Goal: Information Seeking & Learning: Learn about a topic

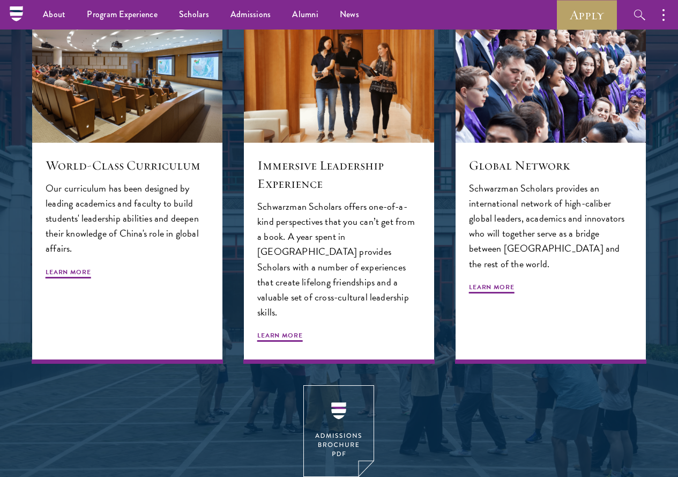
scroll to position [1103, 0]
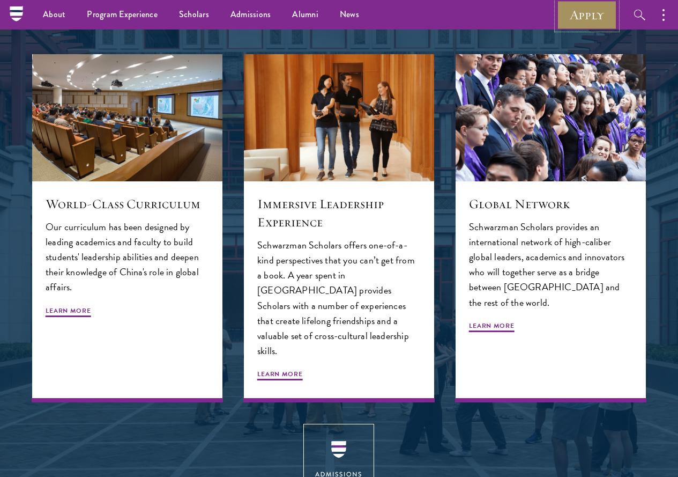
click at [569, 11] on link "Apply" at bounding box center [587, 14] width 60 height 29
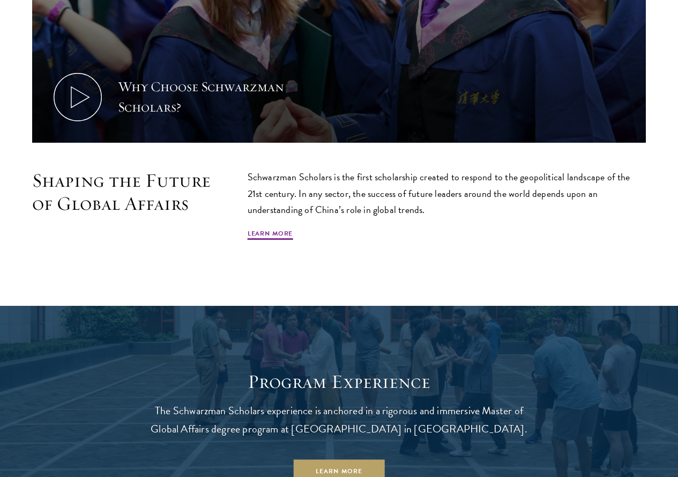
scroll to position [643, 0]
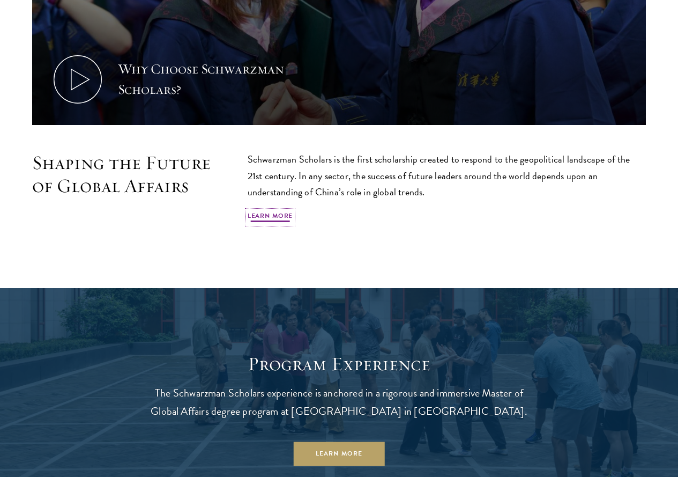
click at [293, 211] on link "Learn More" at bounding box center [271, 217] width 46 height 13
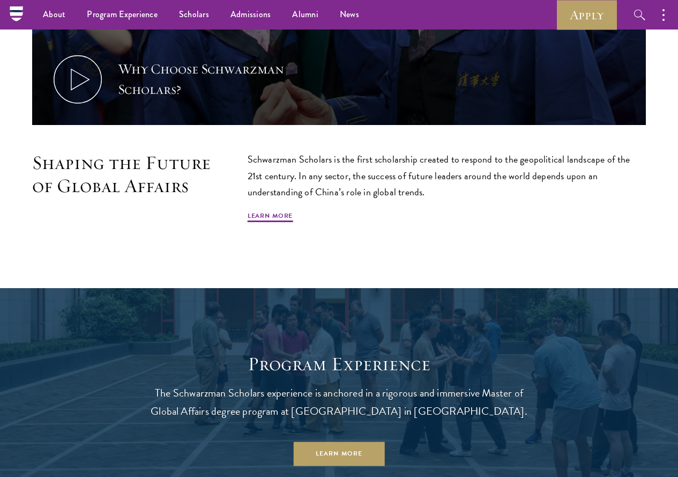
scroll to position [590, 0]
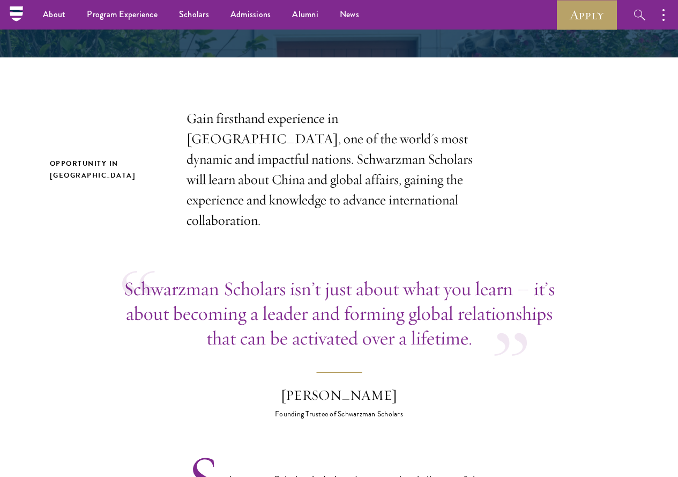
scroll to position [214, 0]
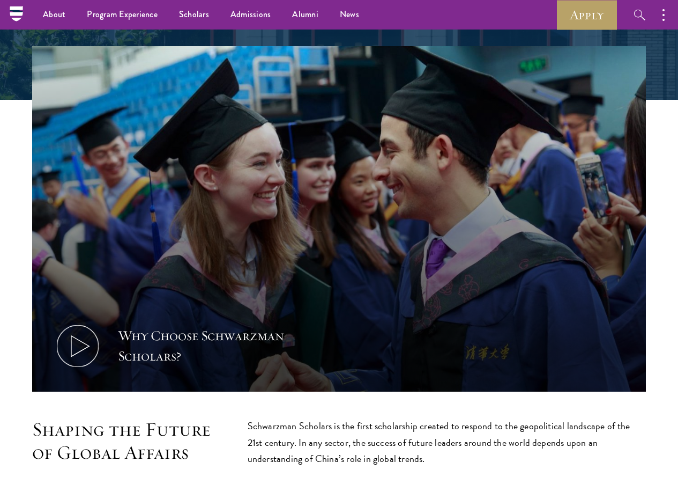
scroll to position [322, 0]
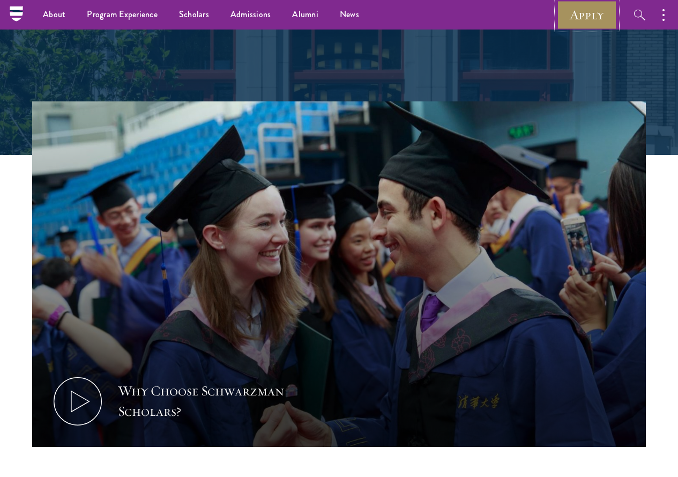
click at [585, 18] on link "Apply" at bounding box center [587, 14] width 60 height 29
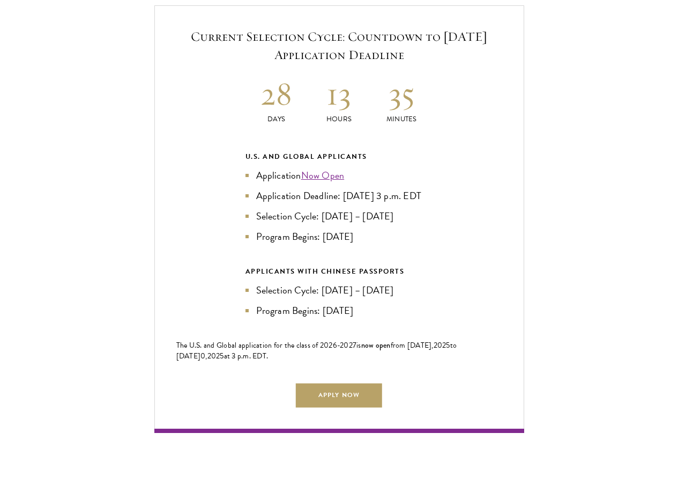
scroll to position [2305, 0]
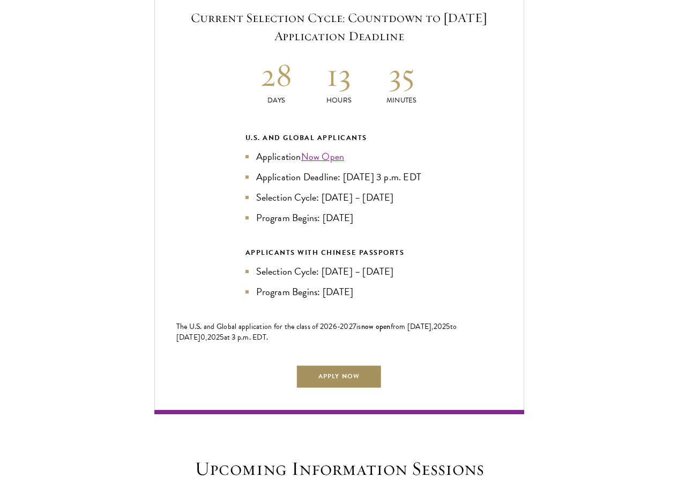
click at [328, 364] on link "Apply Now" at bounding box center [339, 376] width 86 height 24
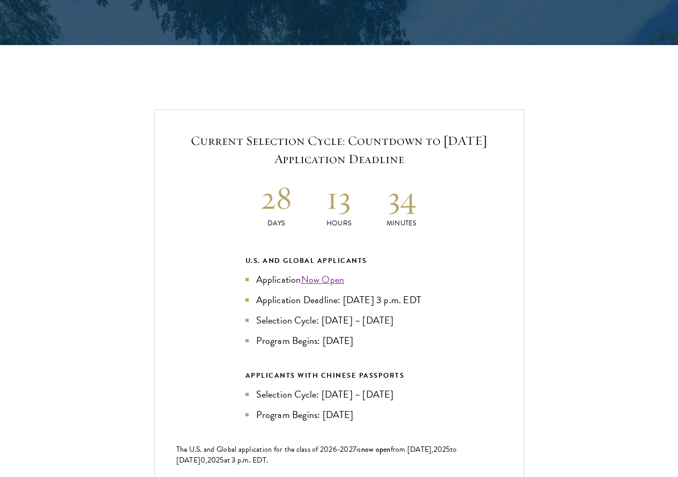
scroll to position [2198, 0]
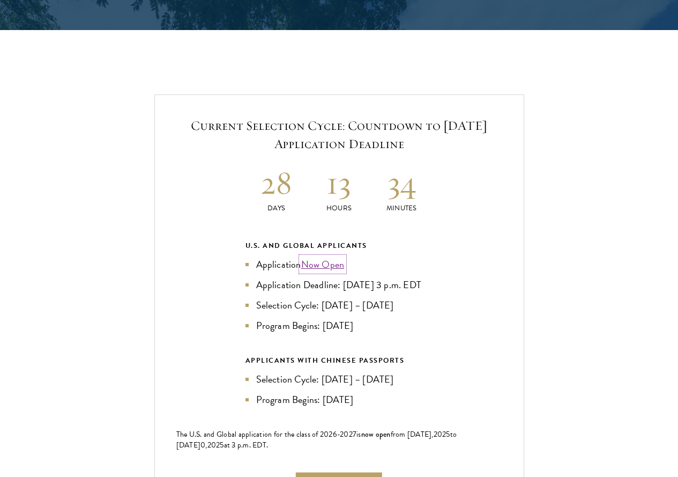
click at [340, 257] on link "Now Open" at bounding box center [322, 264] width 43 height 14
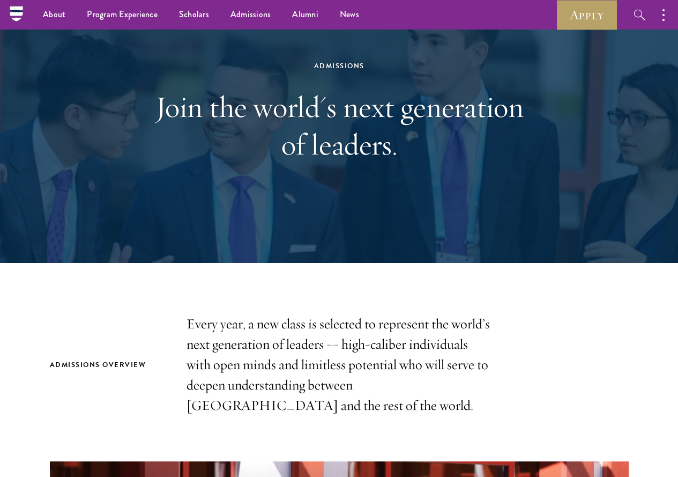
scroll to position [0, 0]
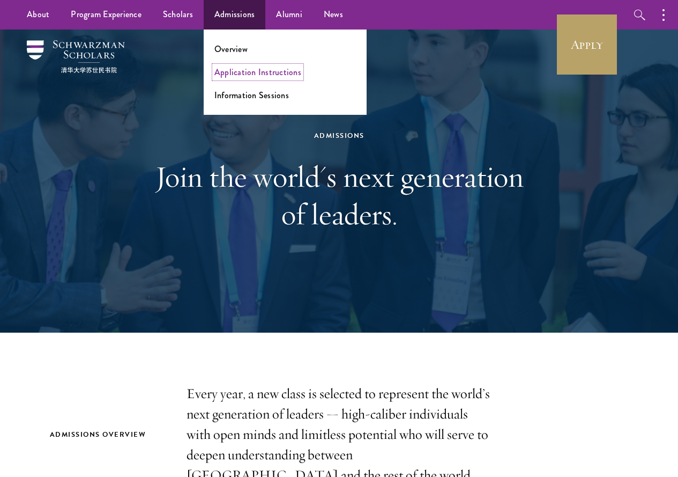
click at [250, 71] on link "Application Instructions" at bounding box center [257, 72] width 87 height 12
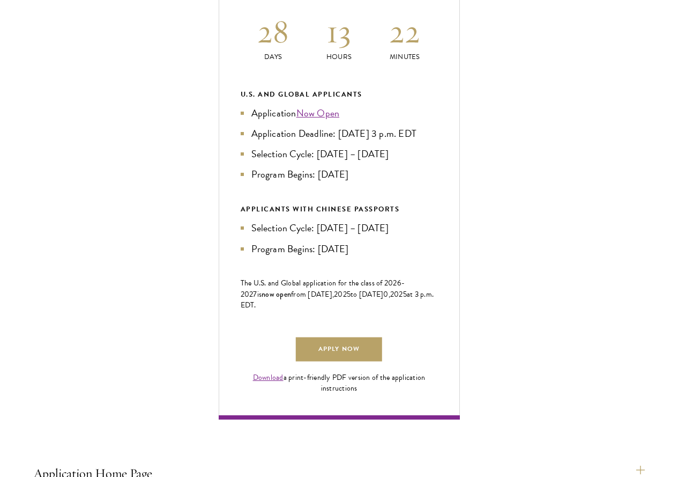
scroll to position [590, 0]
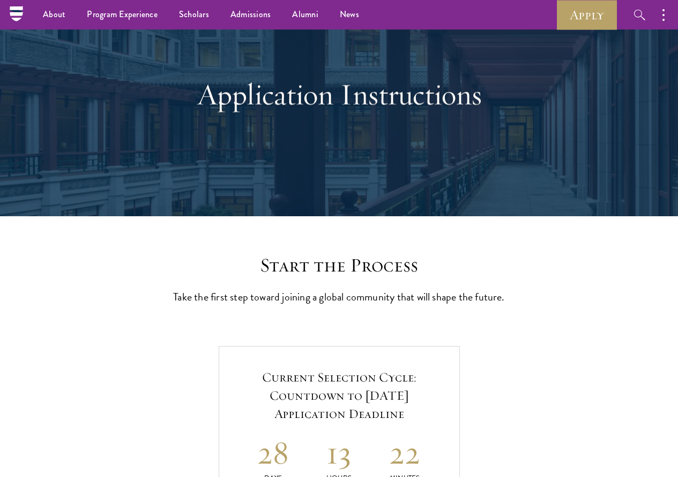
scroll to position [0, 0]
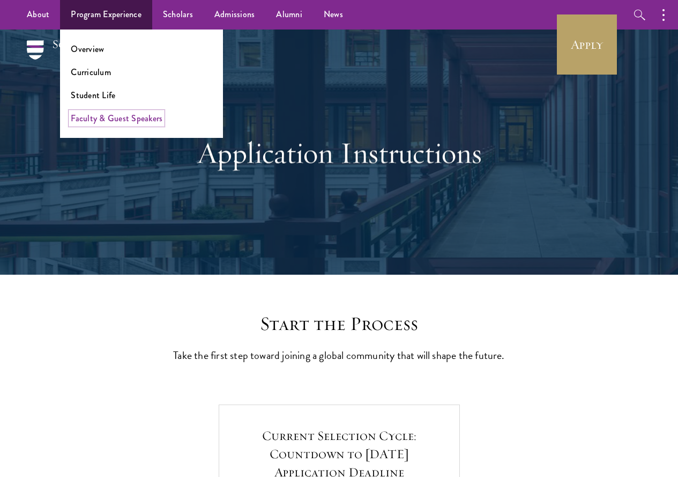
click at [114, 121] on link "Faculty & Guest Speakers" at bounding box center [117, 118] width 92 height 12
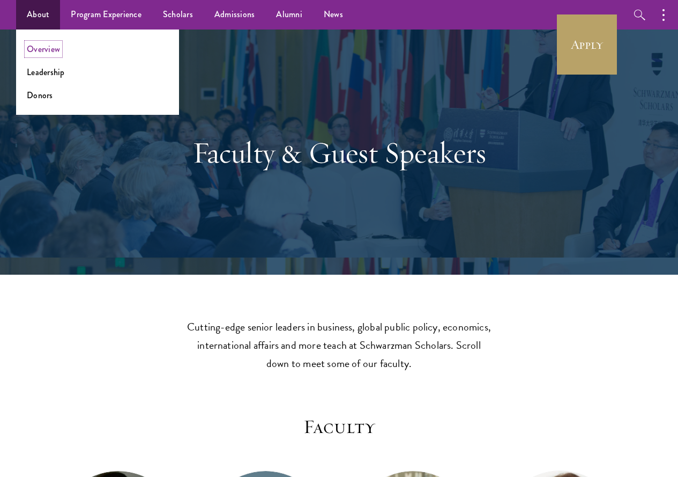
click at [49, 51] on link "Overview" at bounding box center [43, 49] width 33 height 12
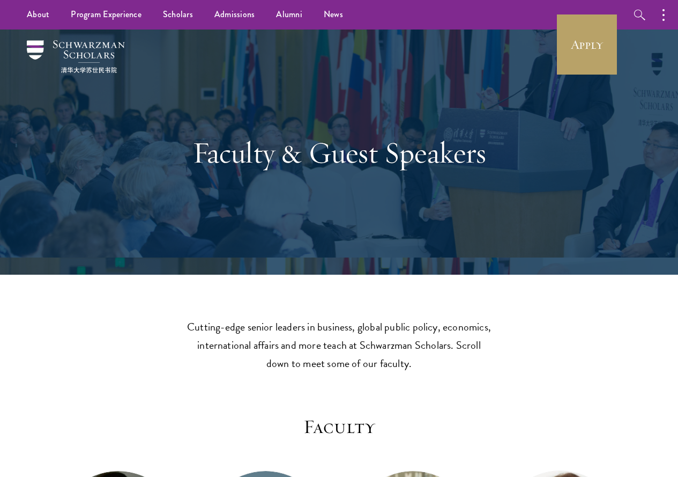
click at [256, 68] on div "Faculty & Guest Speakers" at bounding box center [339, 151] width 614 height 245
click at [434, 60] on div "Faculty & Guest Speakers" at bounding box center [339, 151] width 614 height 245
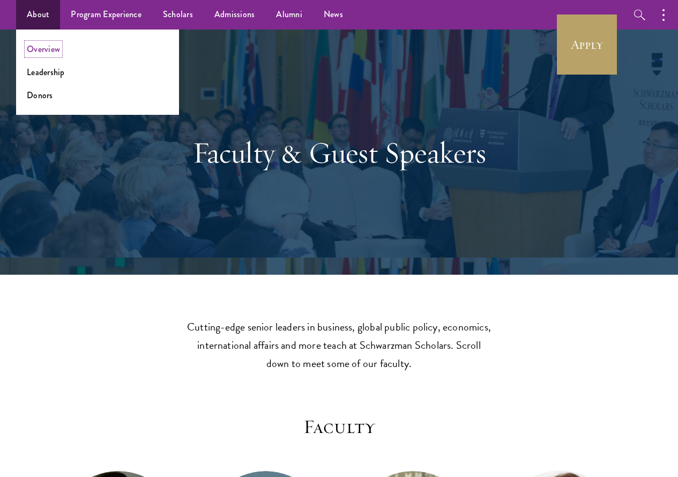
click at [54, 49] on link "Overview" at bounding box center [43, 49] width 33 height 12
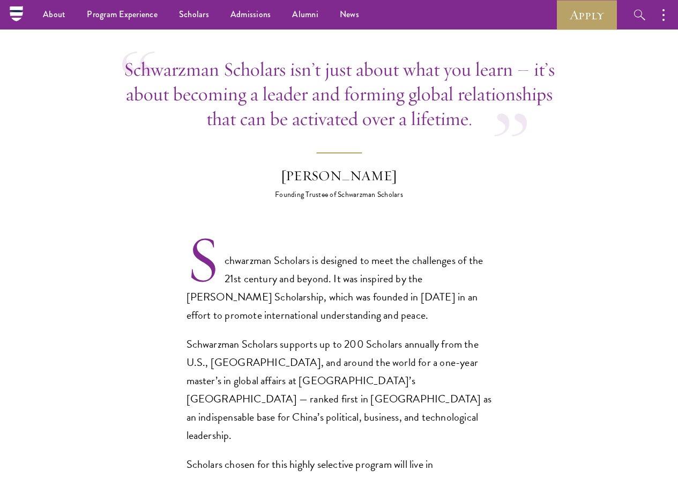
scroll to position [483, 0]
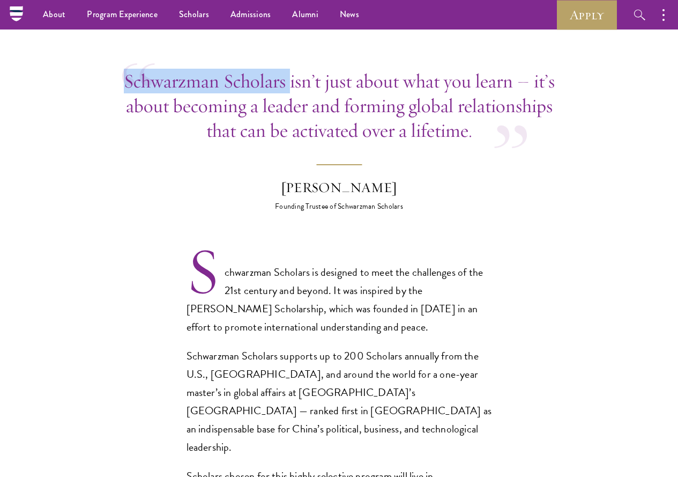
drag, startPoint x: 115, startPoint y: 82, endPoint x: 329, endPoint y: 90, distance: 214.6
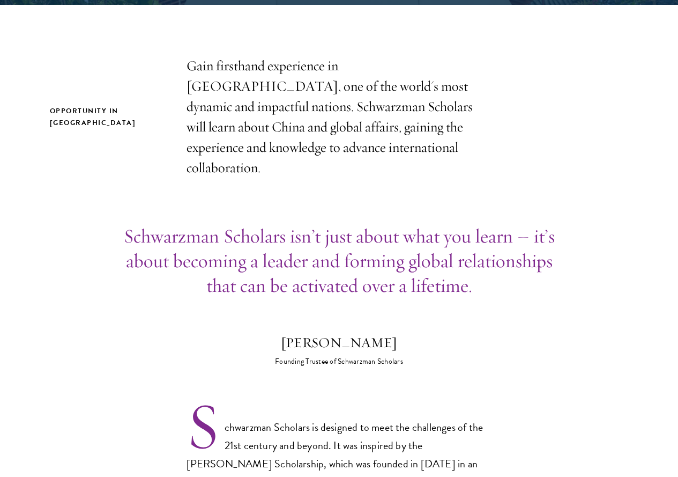
scroll to position [375, 0]
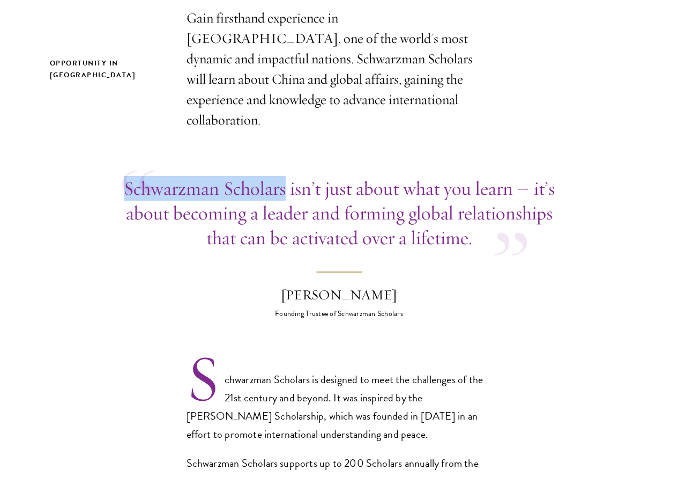
drag, startPoint x: 126, startPoint y: 191, endPoint x: 325, endPoint y: 191, distance: 198.9
click at [325, 191] on div "Schwarzman Scholars isn’t just about what you learn – it’s about becoming a lea…" at bounding box center [339, 213] width 434 height 74
drag, startPoint x: 322, startPoint y: 191, endPoint x: 293, endPoint y: 144, distance: 54.6
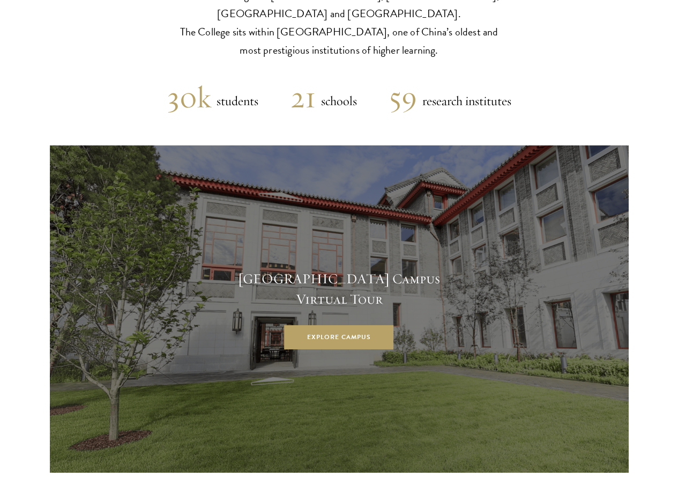
scroll to position [536, 0]
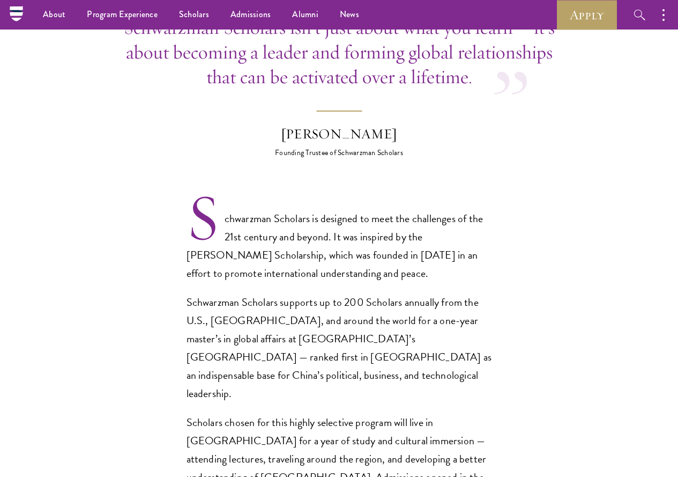
click at [610, 201] on section "Opportunity in [GEOGRAPHIC_DATA] Gain firsthand experience in [GEOGRAPHIC_DATA]…" at bounding box center [339, 478] width 678 height 1263
